Goal: Use online tool/utility: Utilize a website feature to perform a specific function

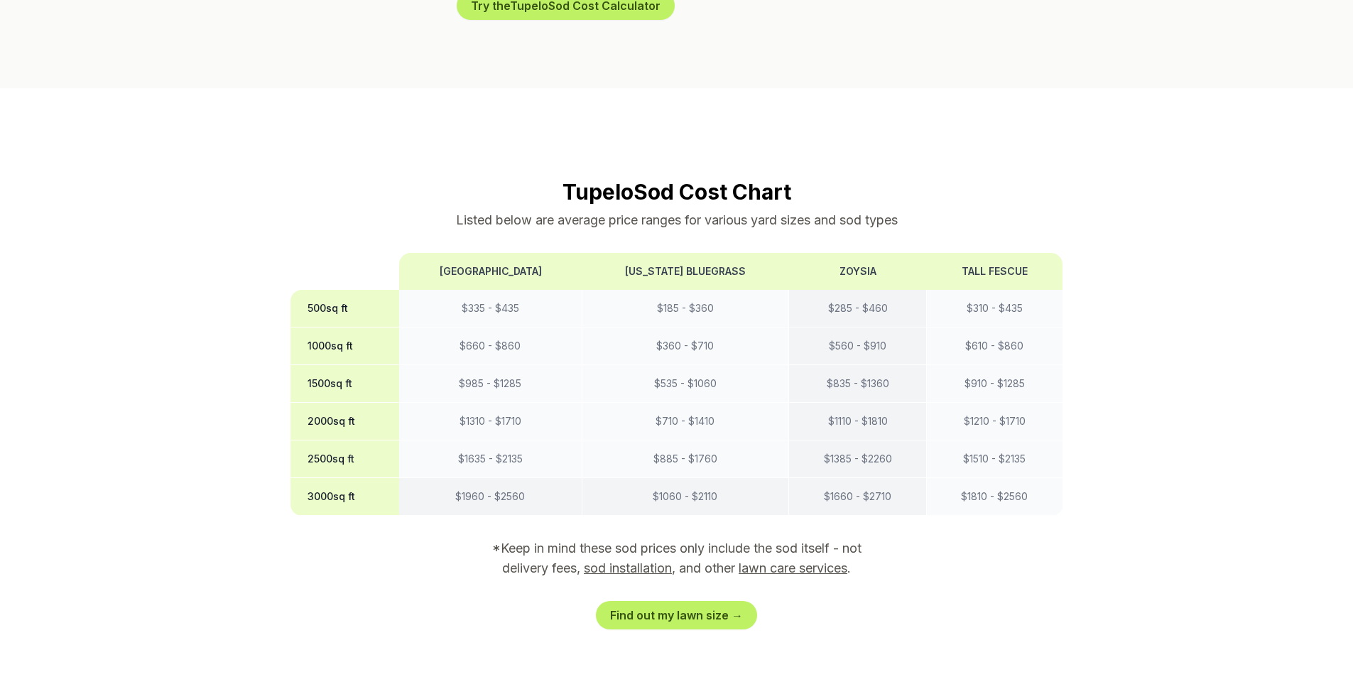
scroll to position [1066, 0]
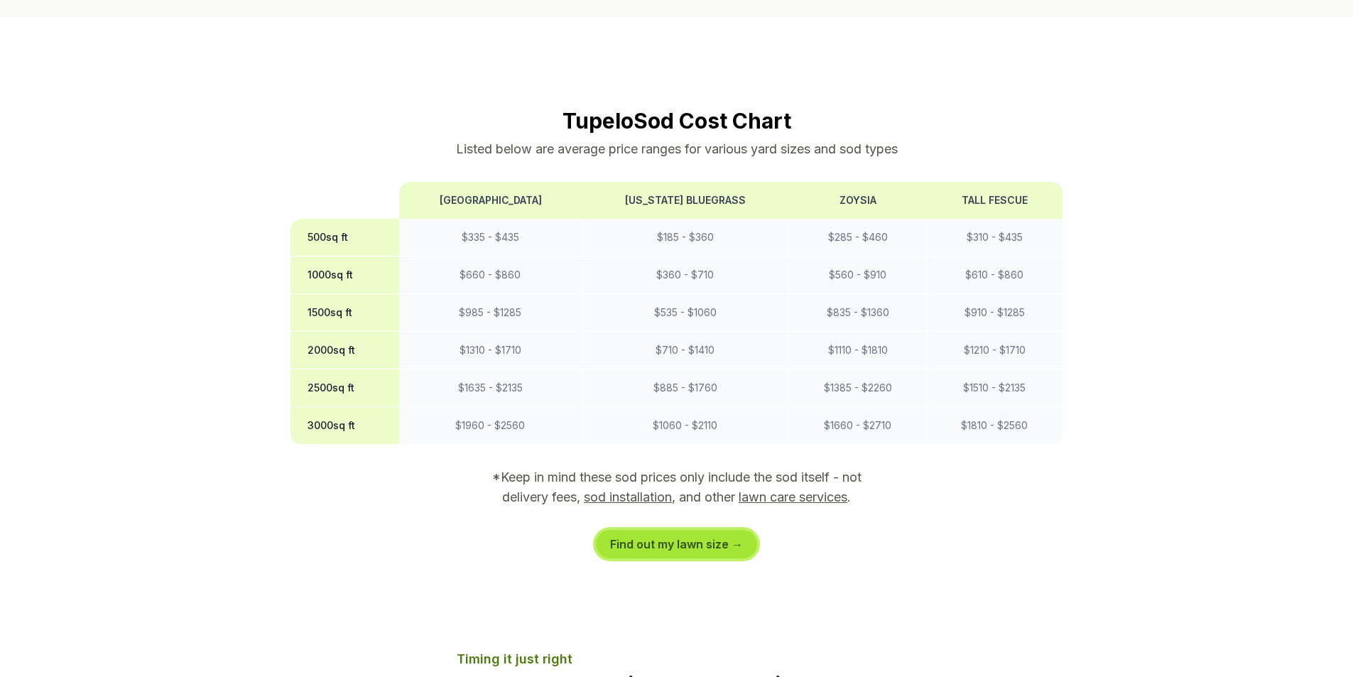
click at [678, 530] on link "Find out my lawn size →" at bounding box center [676, 544] width 161 height 28
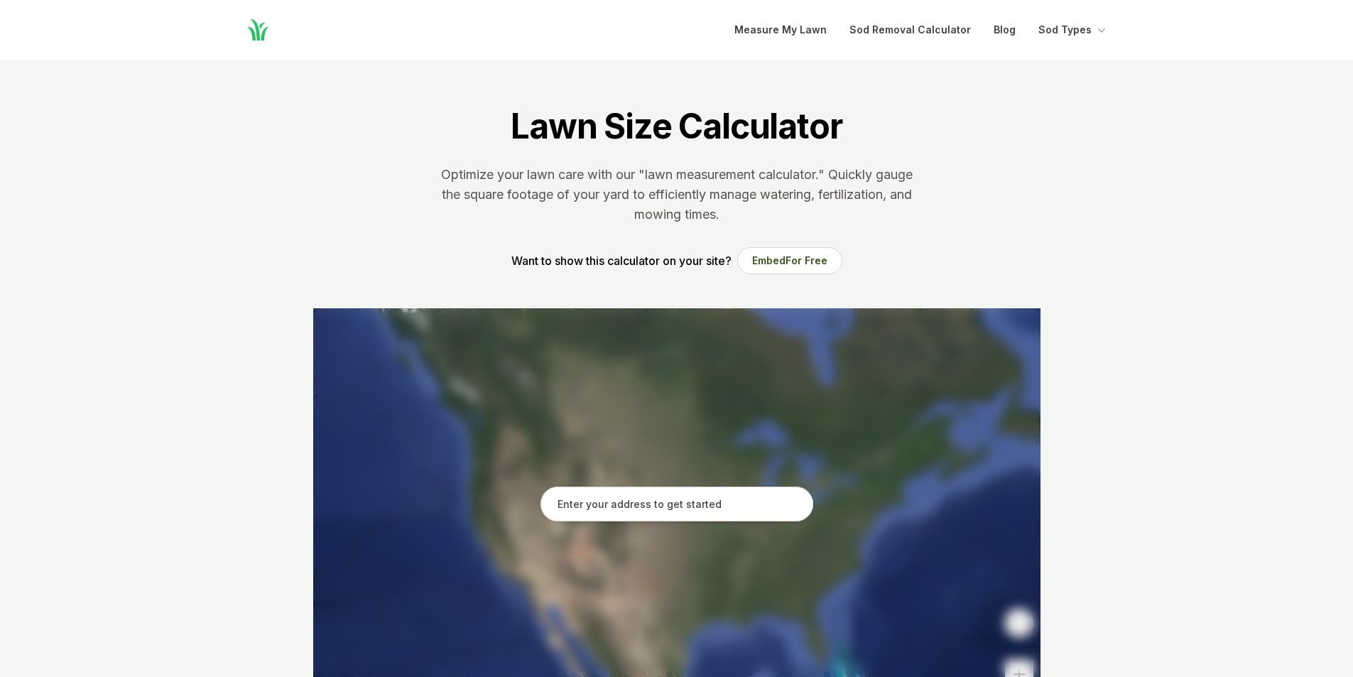
scroll to position [71, 0]
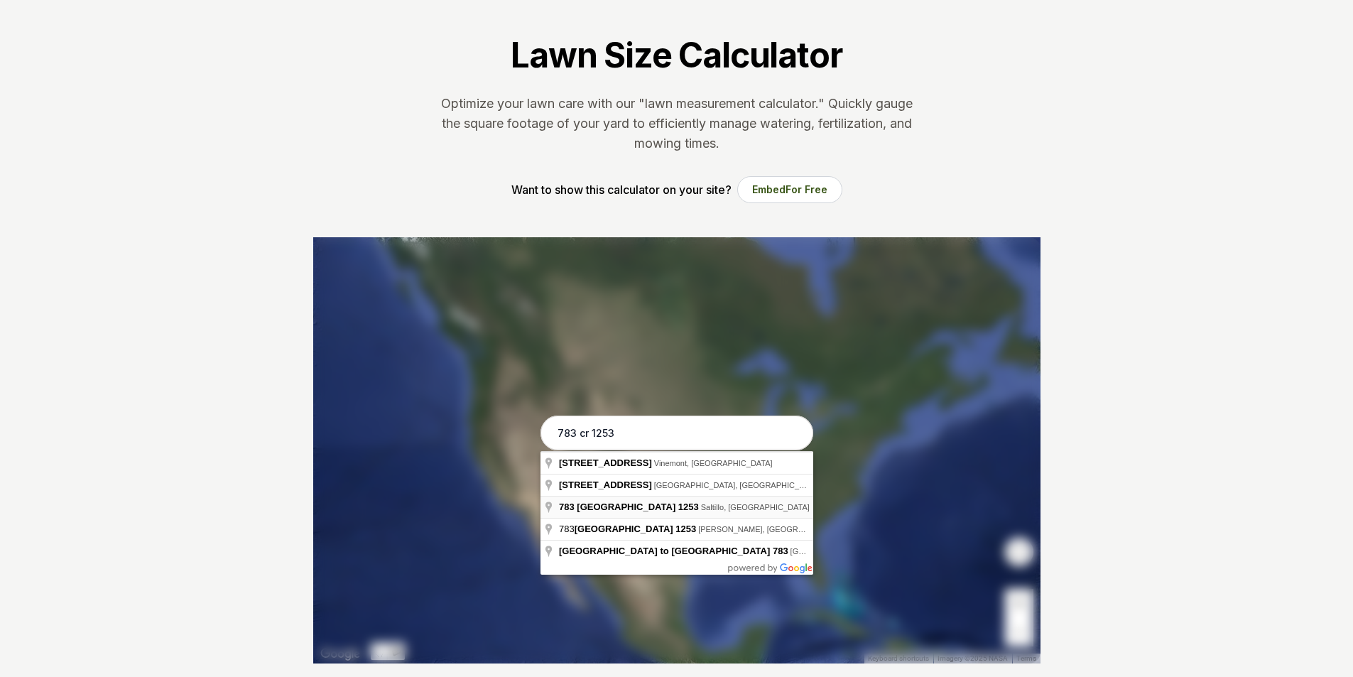
type input "[STREET_ADDRESS]"
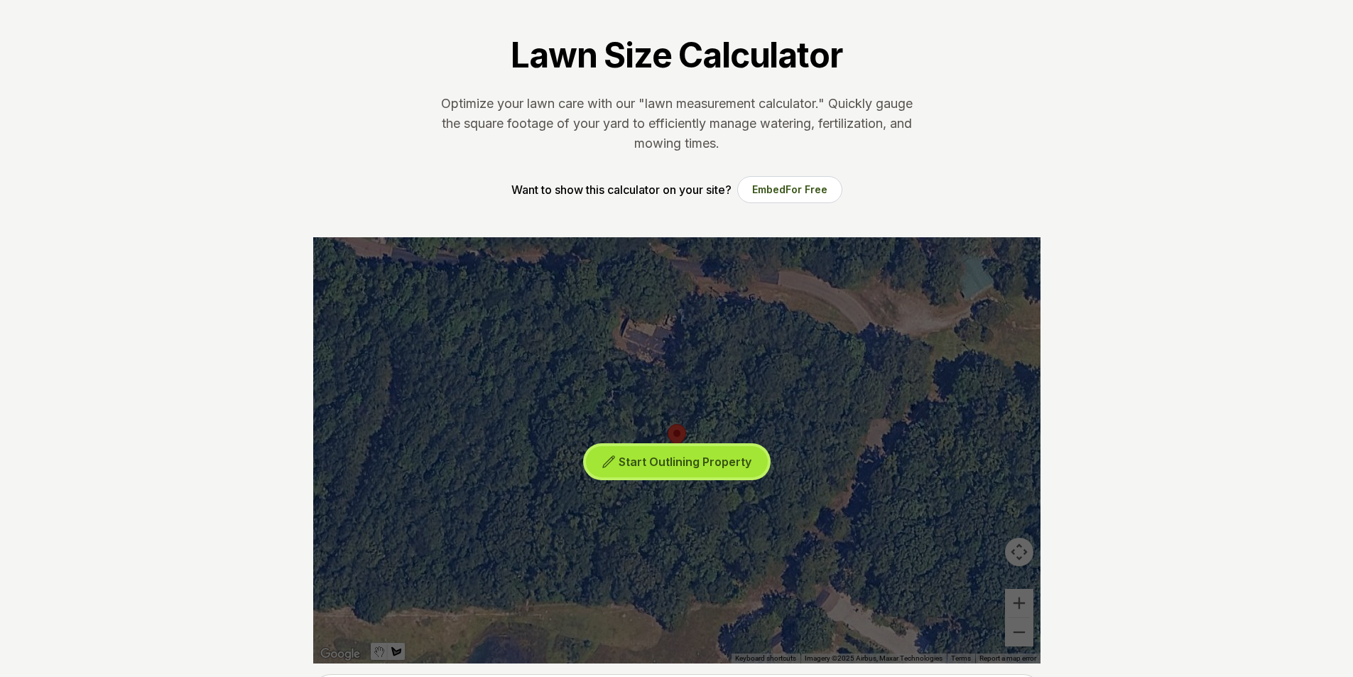
click at [654, 463] on span "Start Outlining Property" at bounding box center [685, 462] width 133 height 14
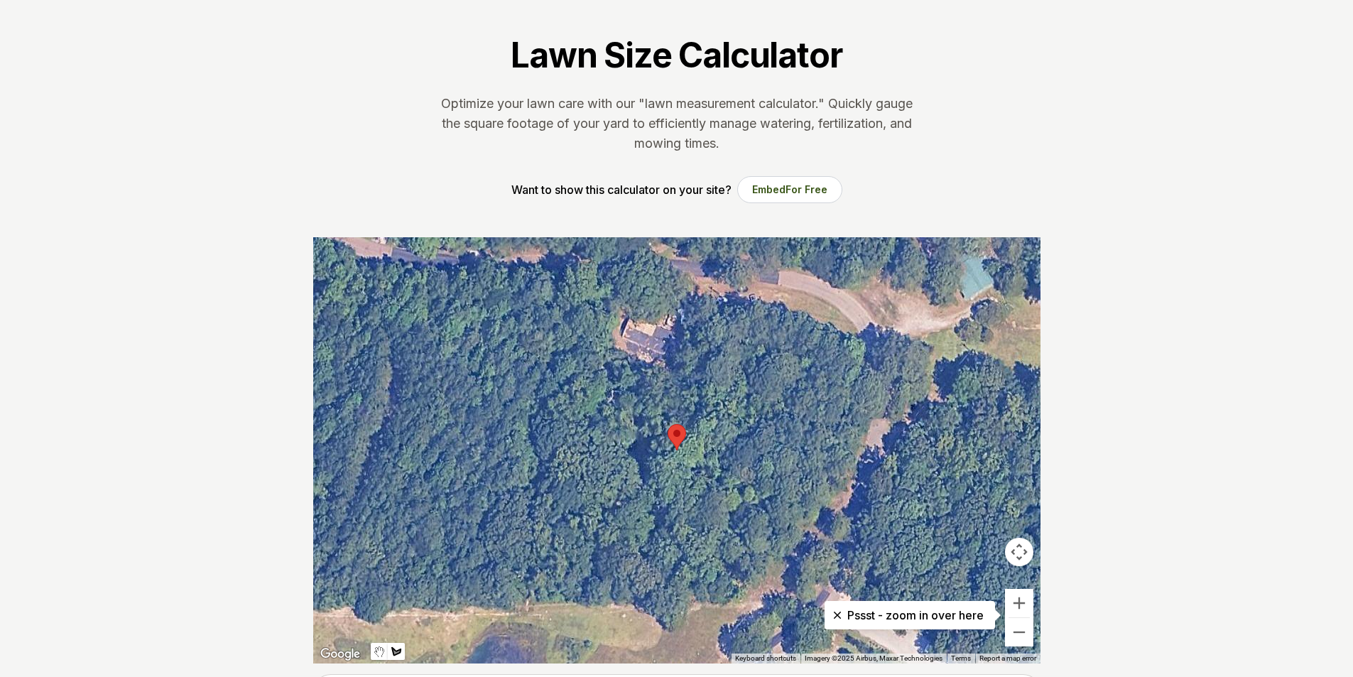
click at [621, 275] on div at bounding box center [677, 450] width 728 height 426
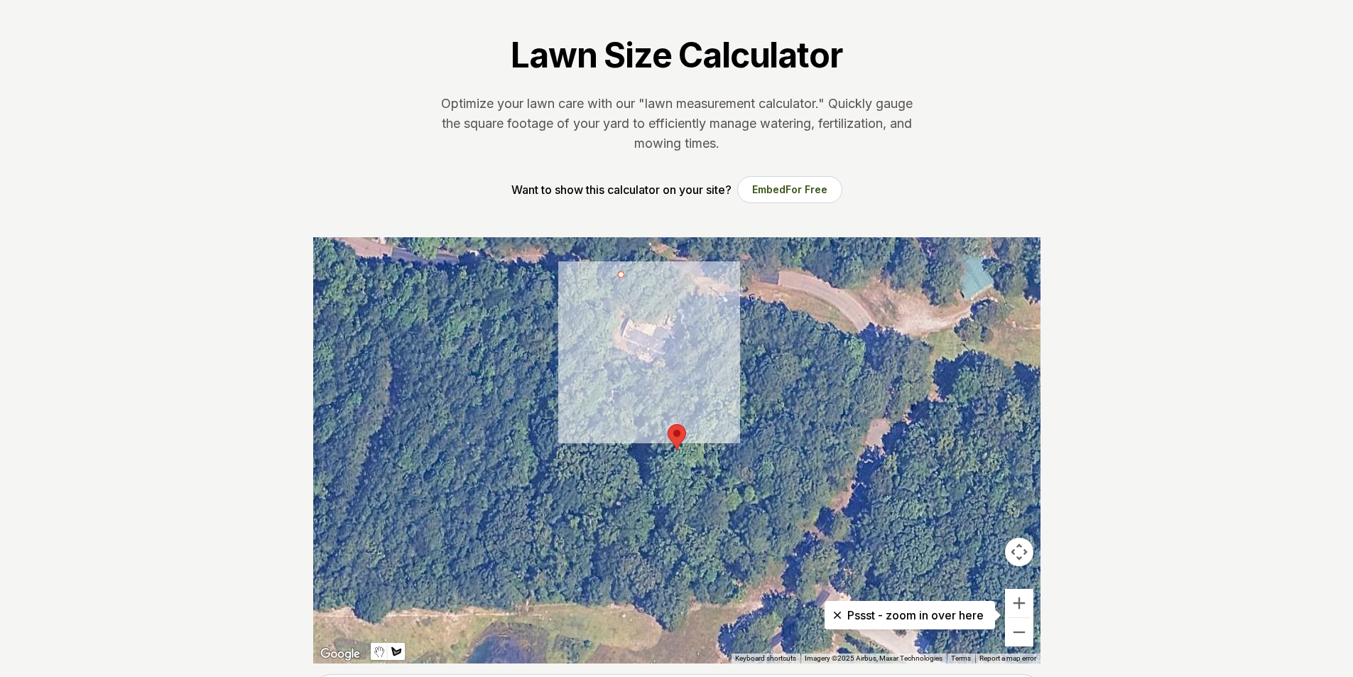
click at [593, 345] on div at bounding box center [677, 450] width 728 height 426
click at [674, 376] on div at bounding box center [677, 450] width 728 height 426
click at [678, 359] on div at bounding box center [677, 450] width 728 height 426
click at [620, 338] on div at bounding box center [677, 450] width 728 height 426
click at [630, 317] on div at bounding box center [677, 450] width 728 height 426
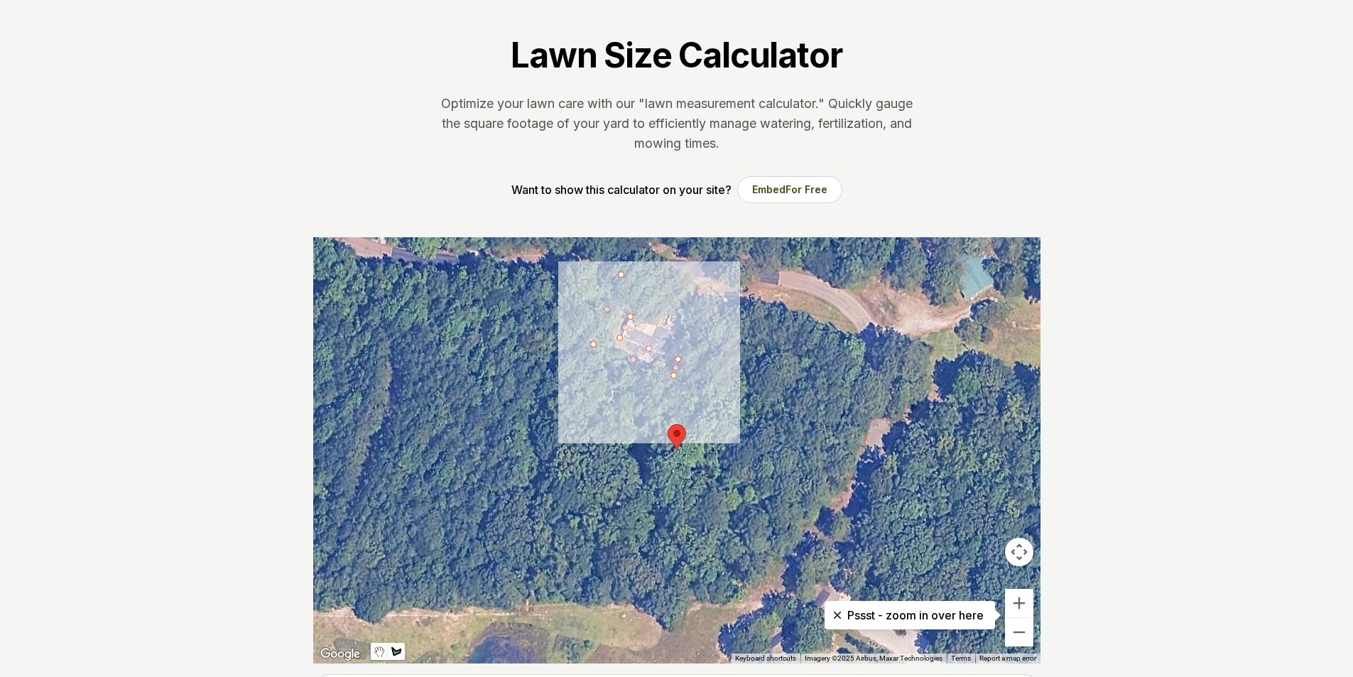
click at [681, 336] on div at bounding box center [677, 450] width 728 height 426
click at [702, 281] on div at bounding box center [677, 450] width 728 height 426
click at [622, 273] on div at bounding box center [677, 450] width 728 height 426
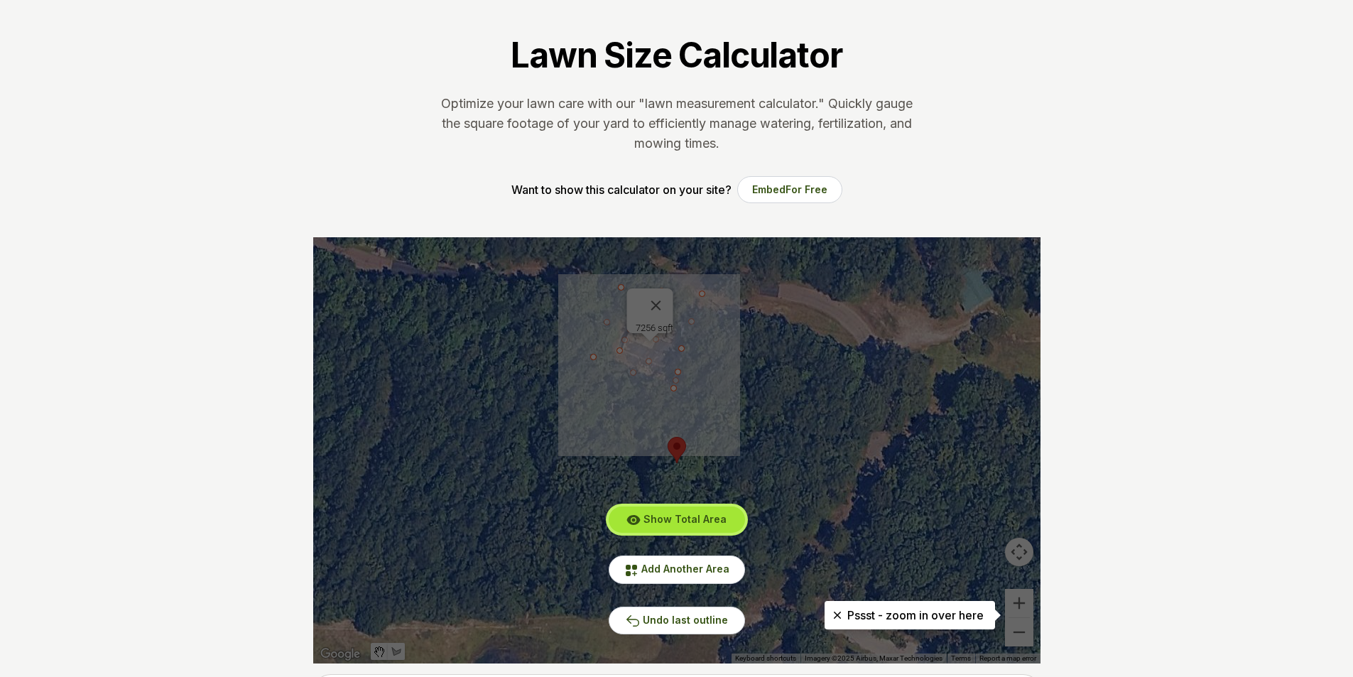
click at [700, 516] on span "Show Total Area" at bounding box center [685, 519] width 83 height 12
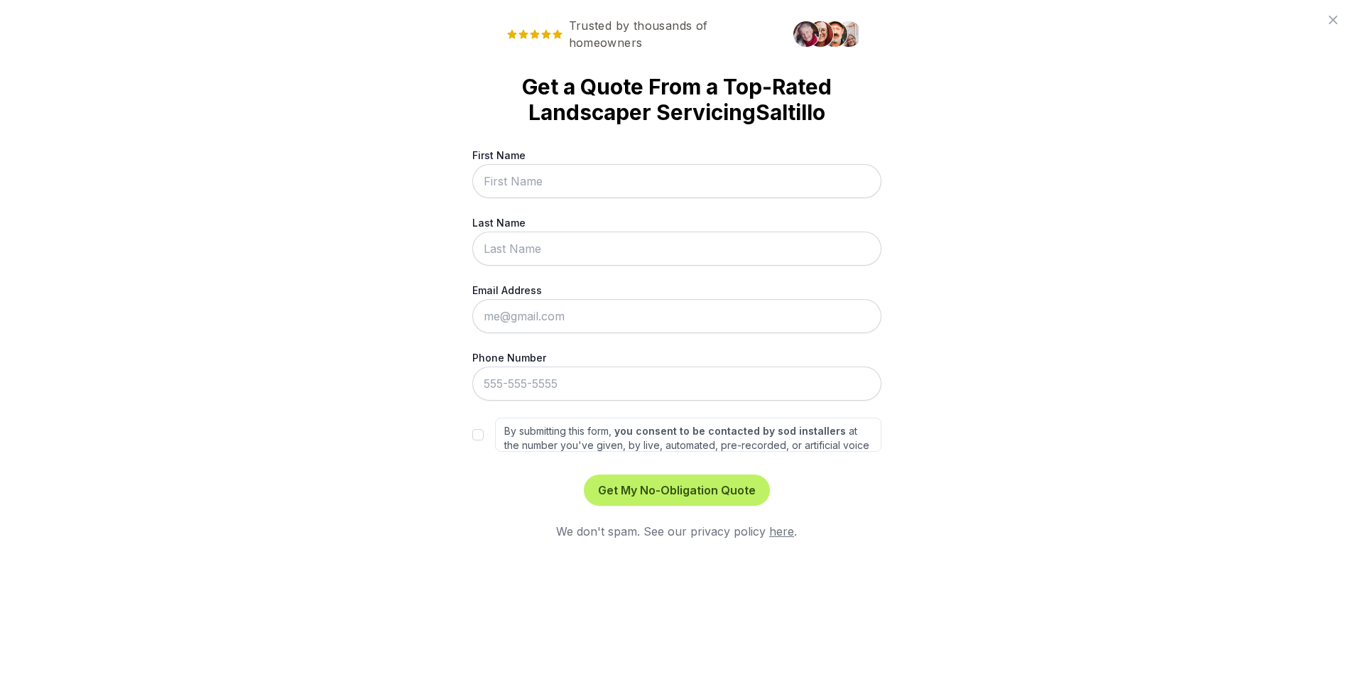
scroll to position [0, 0]
